Goal: Transaction & Acquisition: Book appointment/travel/reservation

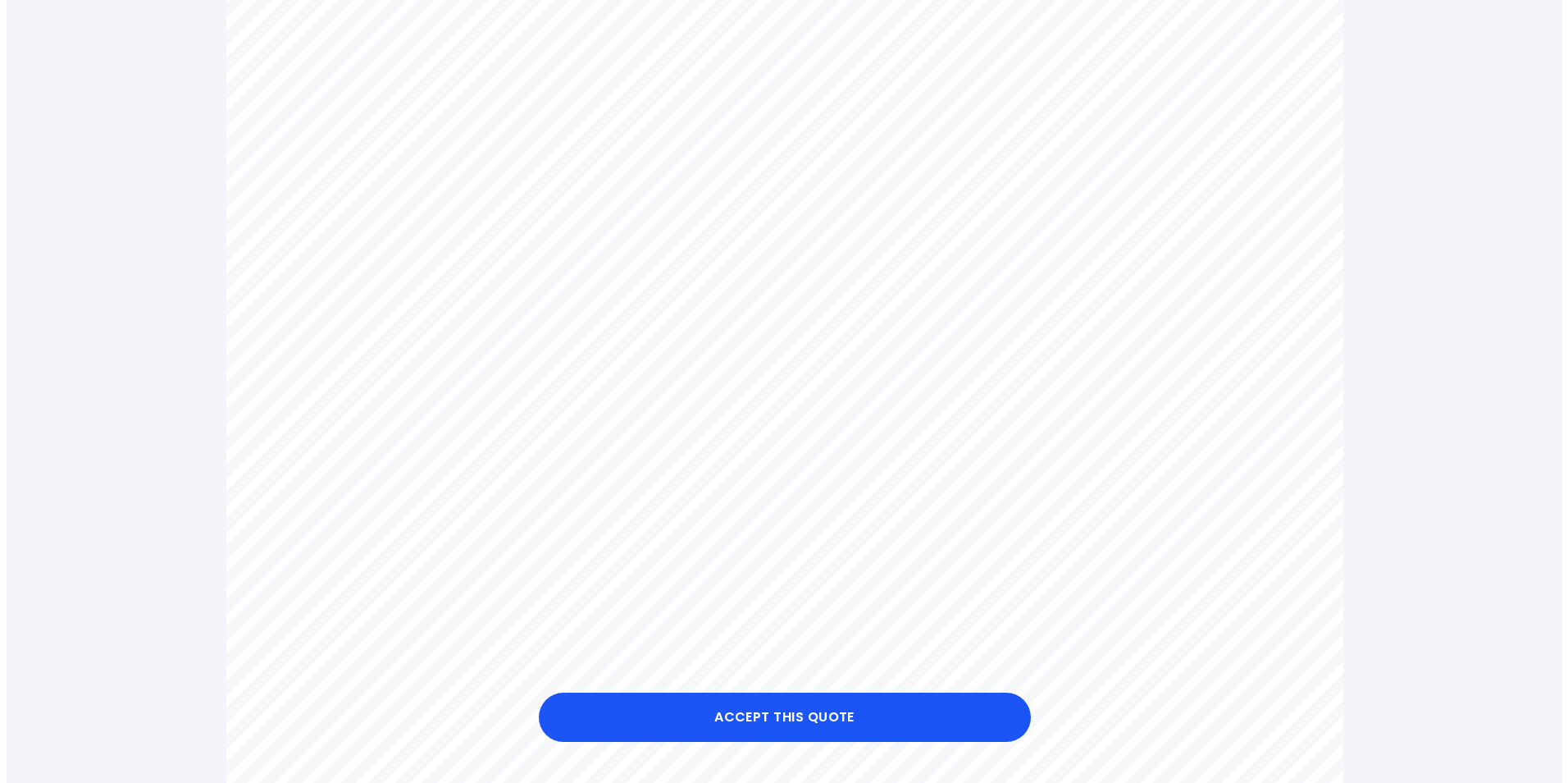
scroll to position [410, 0]
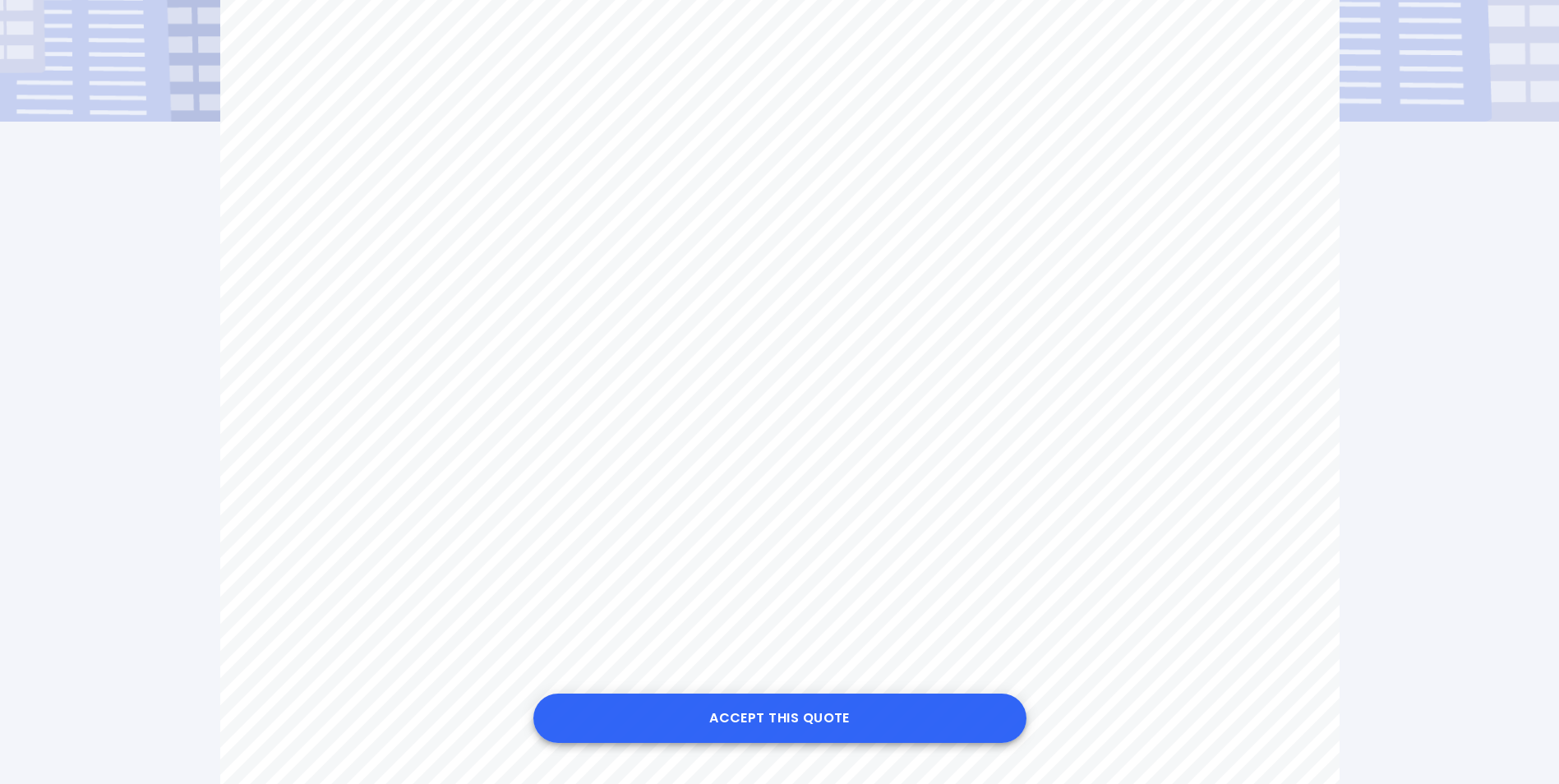
click at [793, 731] on button "Accept this Quote" at bounding box center [780, 718] width 494 height 50
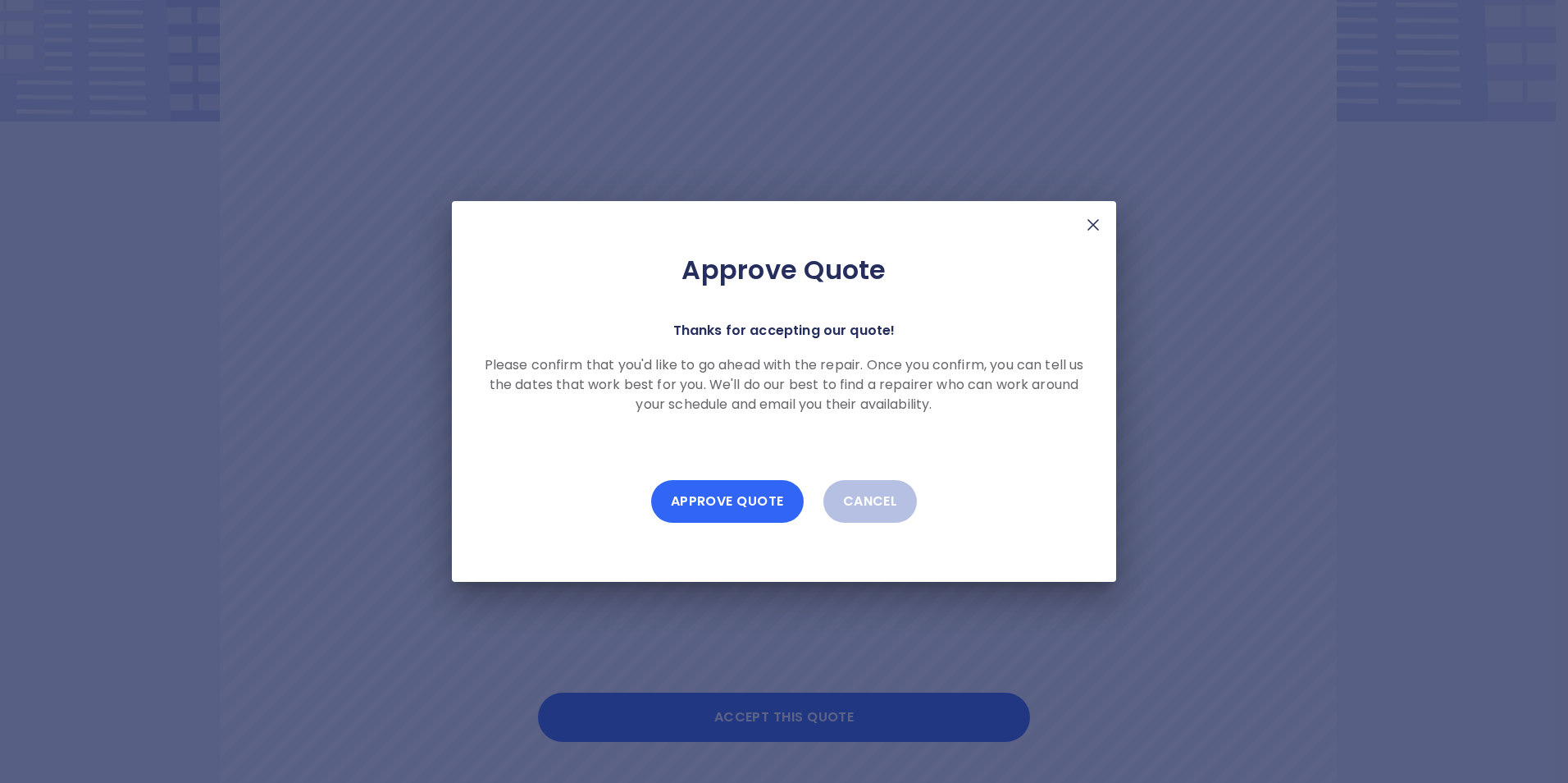
click at [707, 499] on button "Approve Quote" at bounding box center [727, 501] width 152 height 43
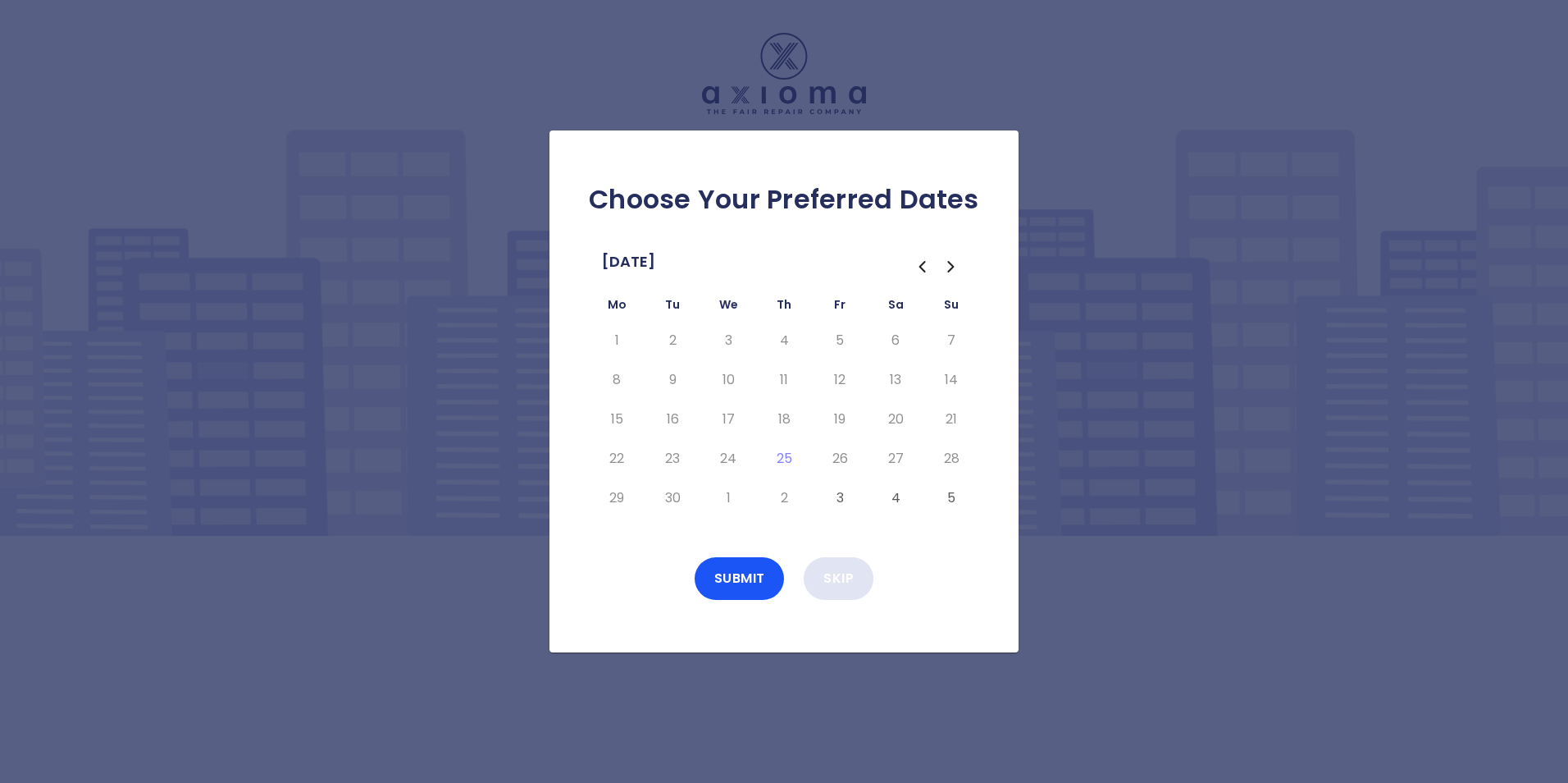
click at [838, 578] on button "Skip" at bounding box center [838, 578] width 69 height 43
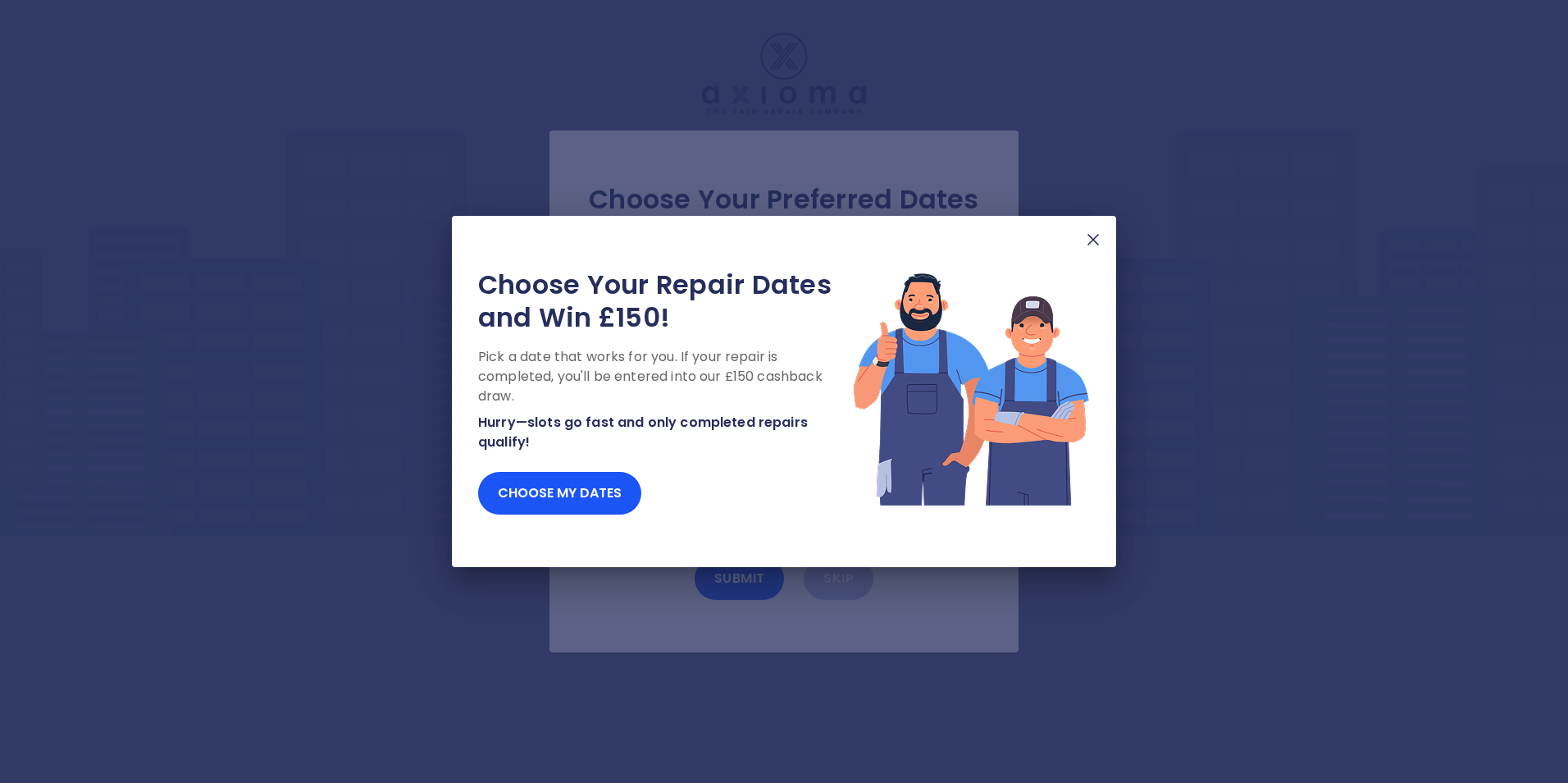
click at [1095, 239] on img at bounding box center [1093, 240] width 20 height 20
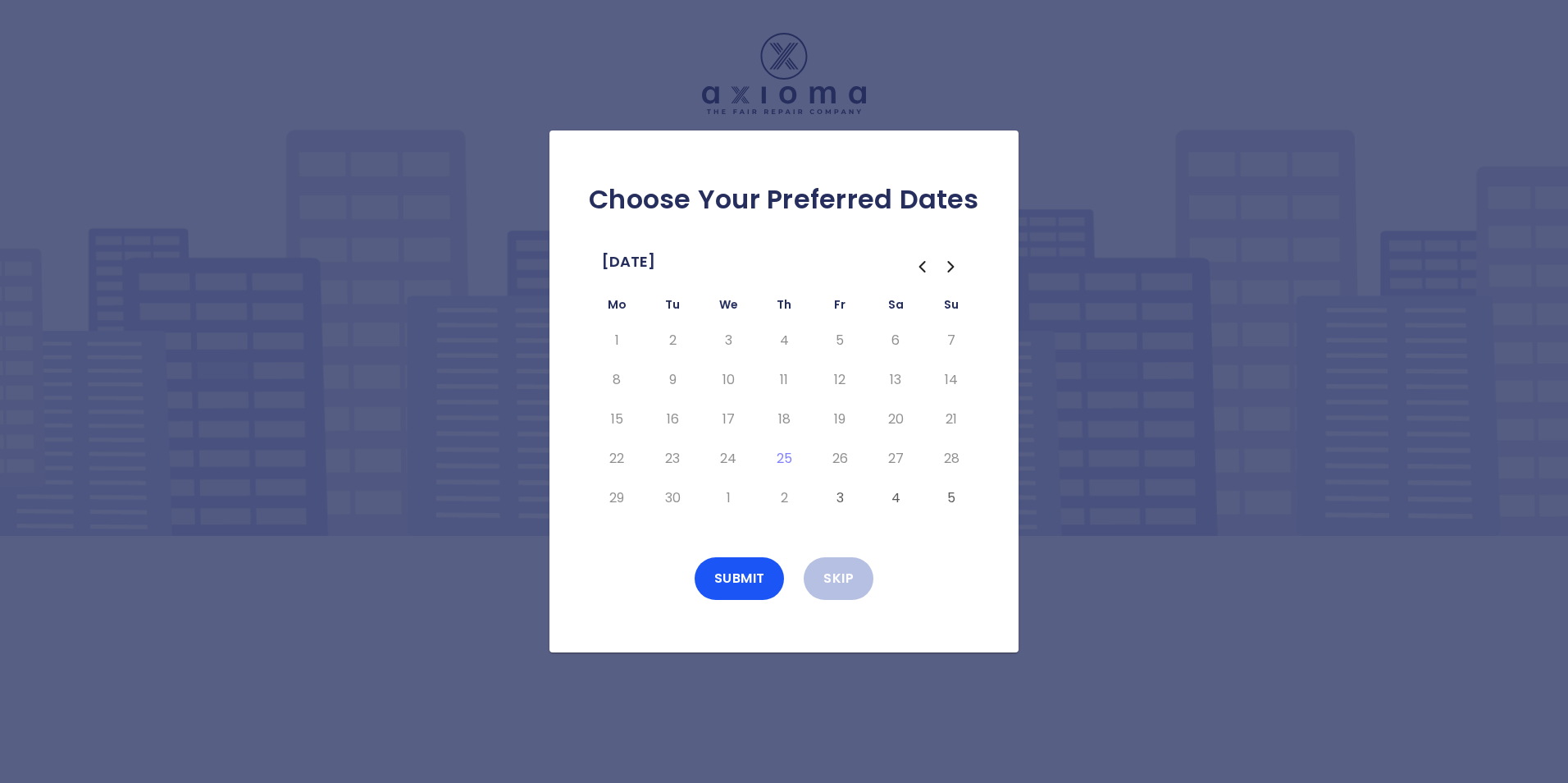
click at [677, 53] on div "Choose Your Preferred Dates [DATE] Mo Tu We Th Fr Sa Su 1 2 3 4 5 6 7 8 9 10 11…" at bounding box center [784, 391] width 1568 height 783
